Goal: Navigation & Orientation: Find specific page/section

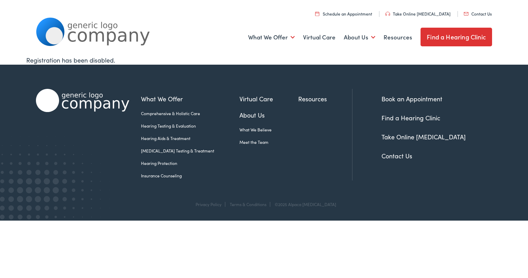
click at [460, 36] on link "Find a Hearing Clinic" at bounding box center [455, 37] width 71 height 19
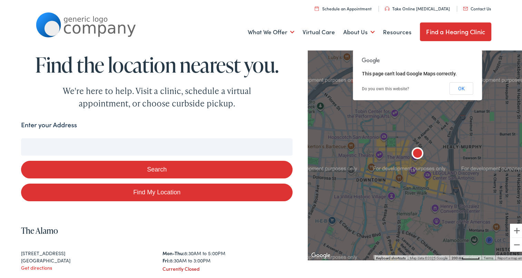
click at [55, 144] on input "Enter your Address" at bounding box center [157, 145] width 272 height 17
type input "0"
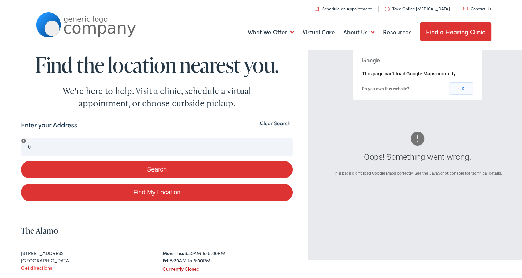
click at [458, 88] on button "OK" at bounding box center [462, 87] width 24 height 12
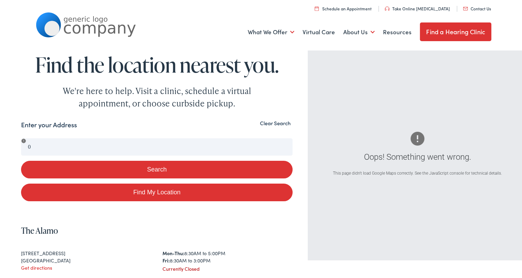
click at [267, 121] on button "Clear Search" at bounding box center [275, 121] width 35 height 7
